Goal: Information Seeking & Learning: Find specific page/section

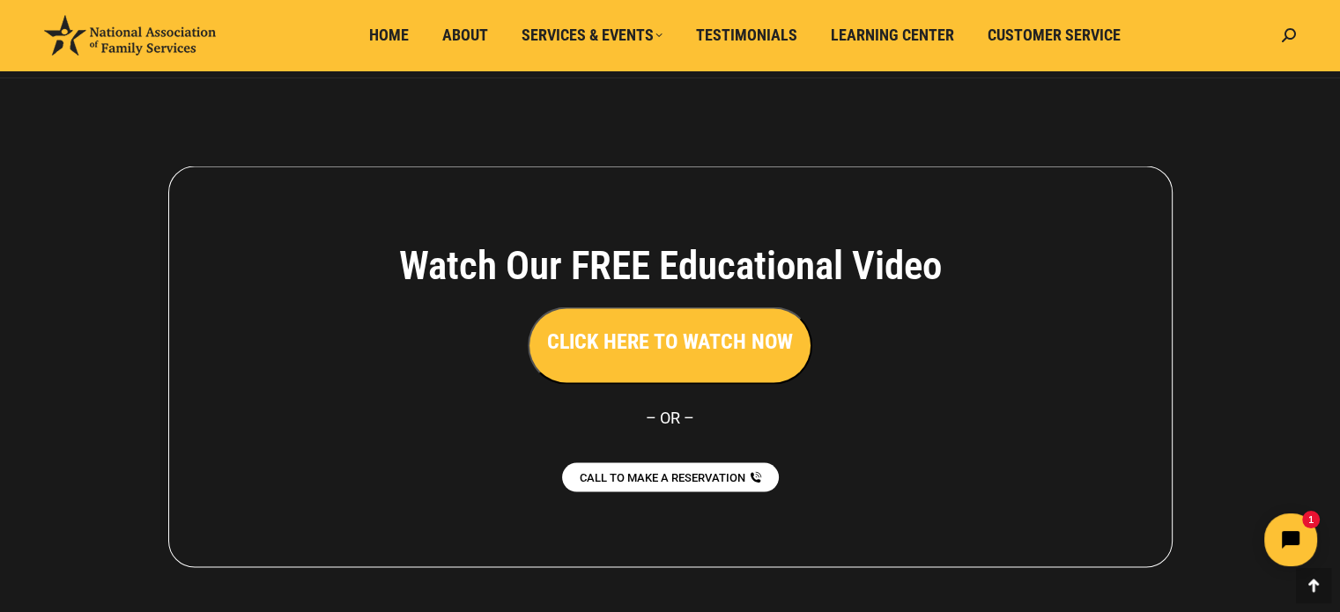
scroll to position [3299, 0]
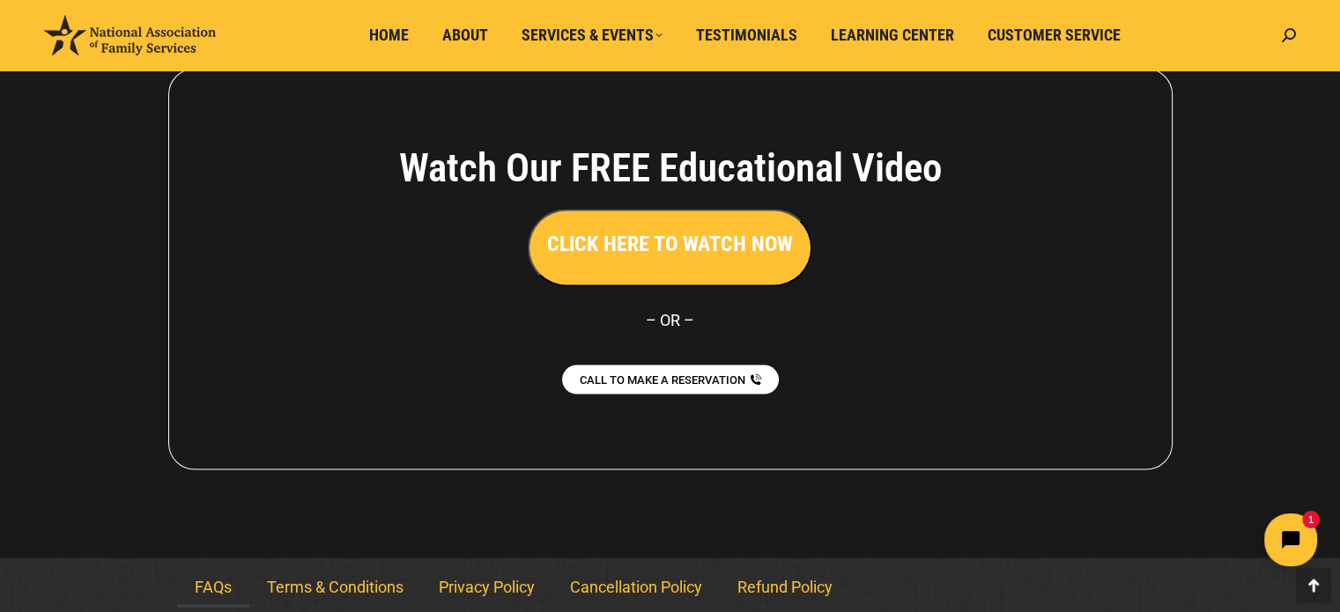
click at [226, 588] on link "FAQs" at bounding box center [213, 587] width 72 height 41
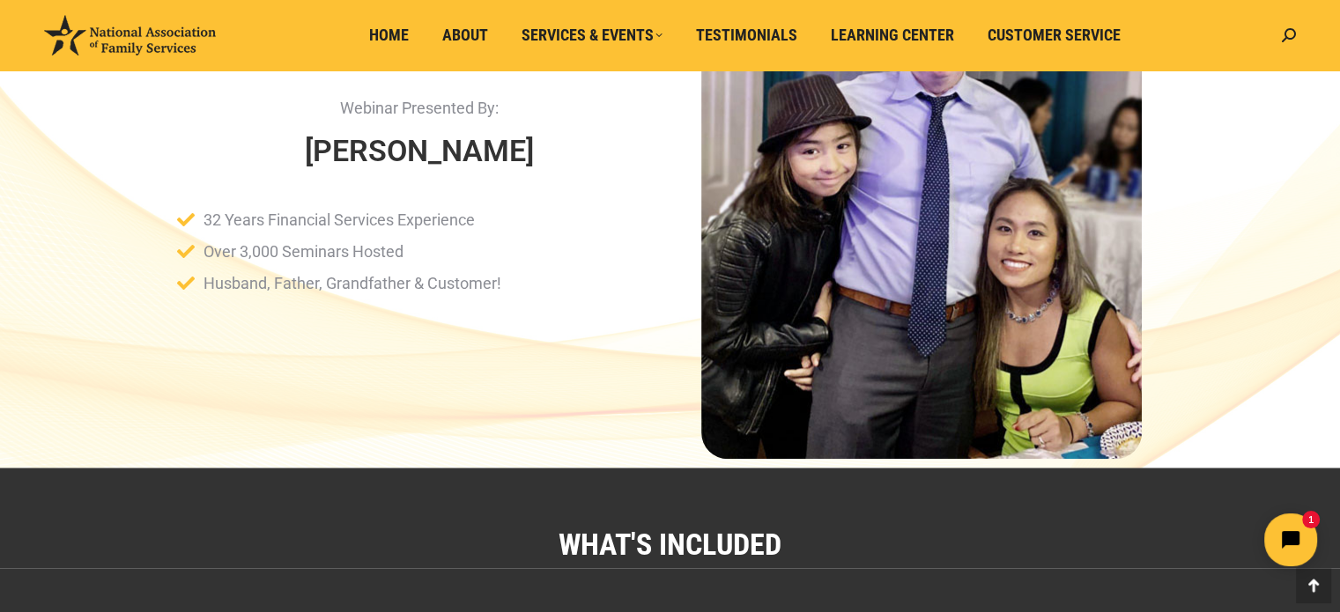
scroll to position [1498, 0]
